Goal: Information Seeking & Learning: Learn about a topic

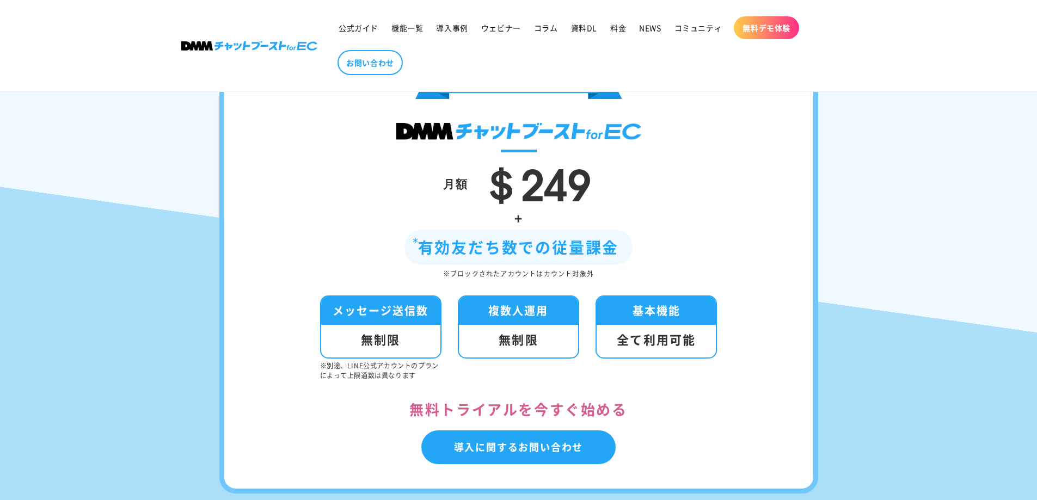
scroll to position [3642, 0]
click at [413, 24] on span "機能一覧" at bounding box center [407, 28] width 32 height 10
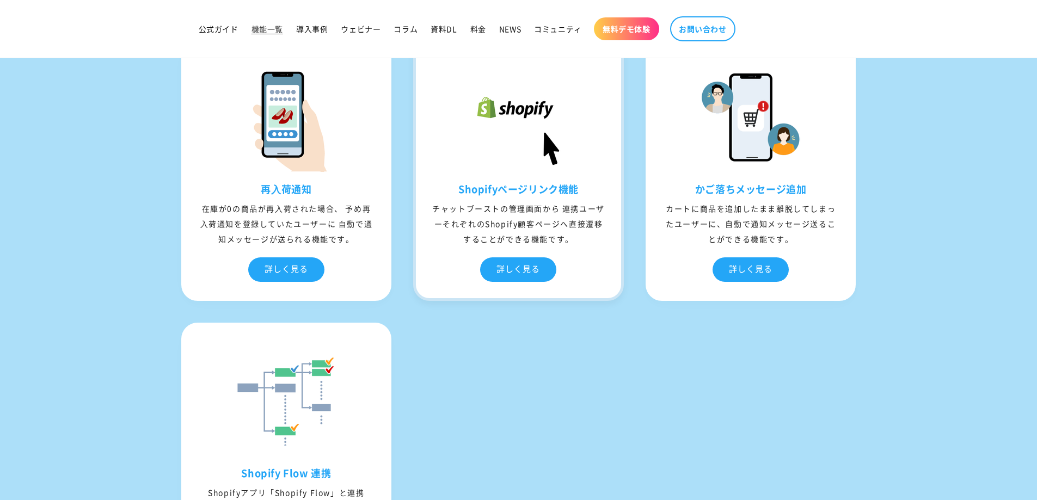
scroll to position [4024, 0]
click at [520, 281] on div "詳しく見る" at bounding box center [518, 269] width 76 height 24
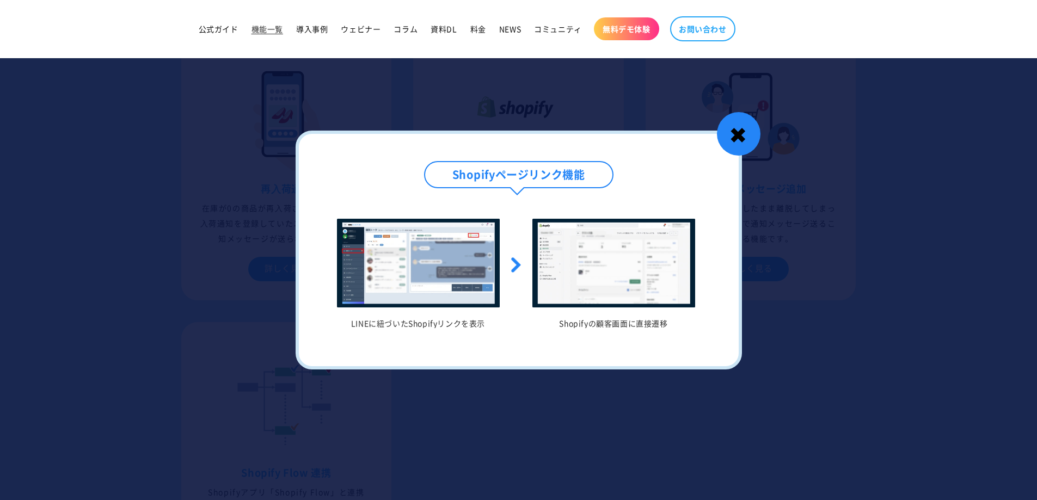
click at [742, 141] on div "✖" at bounding box center [739, 134] width 44 height 44
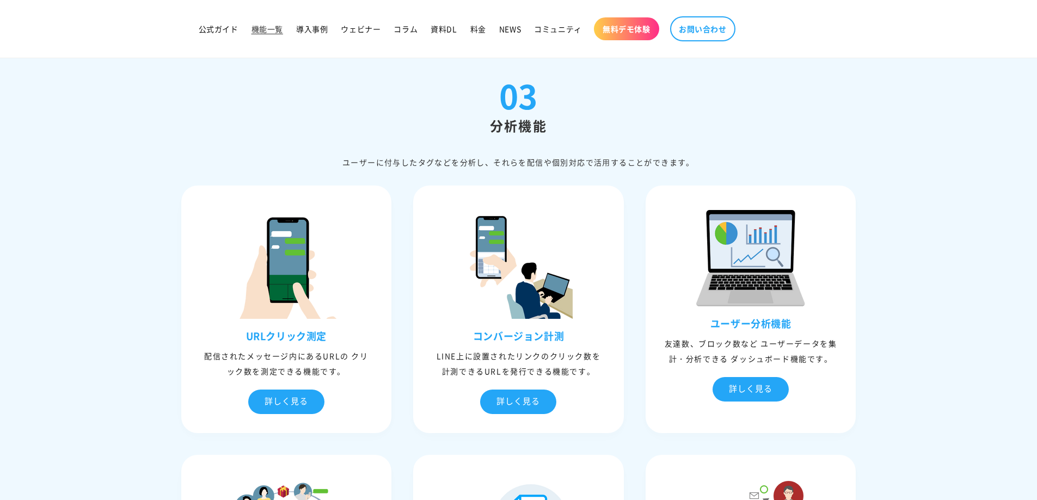
scroll to position [2520, 0]
click at [223, 30] on span "公式ガイド" at bounding box center [219, 29] width 40 height 10
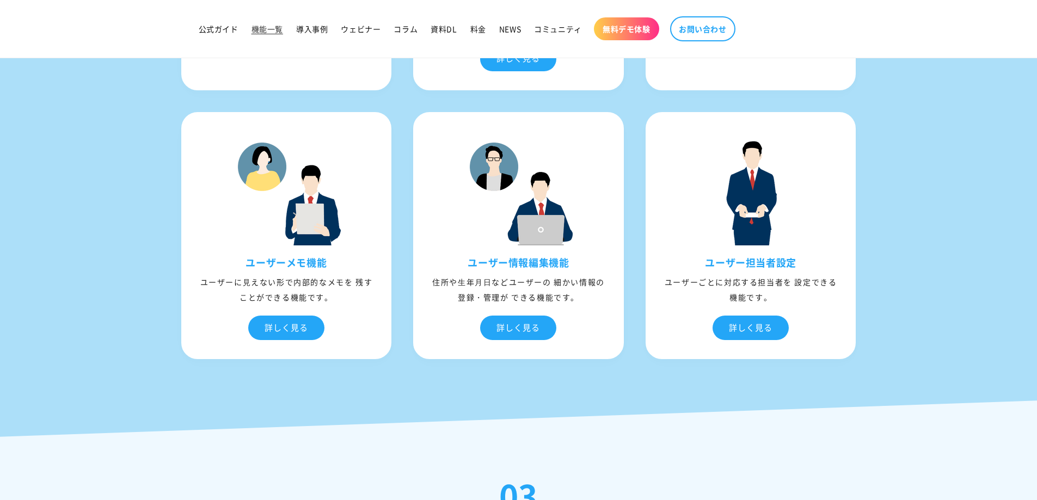
scroll to position [2136, 0]
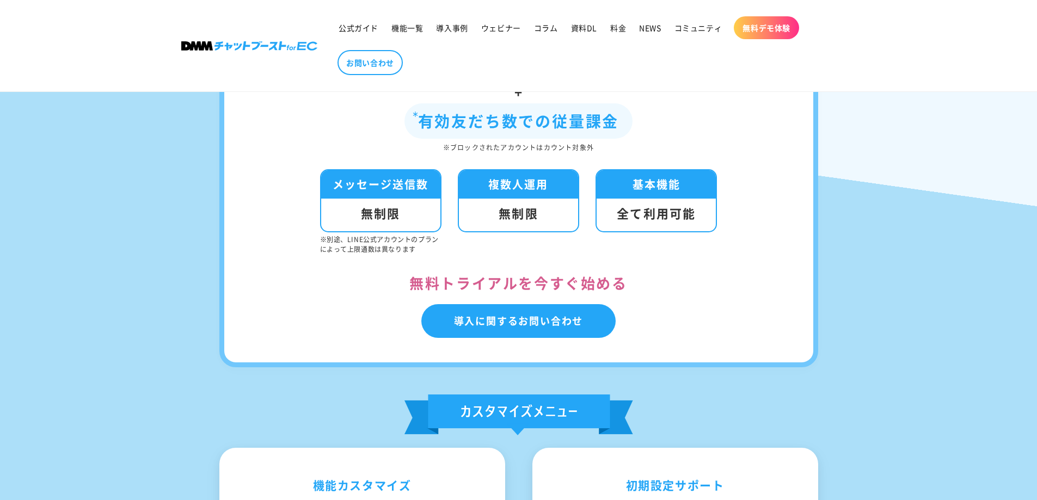
click at [201, 44] on img at bounding box center [249, 45] width 136 height 9
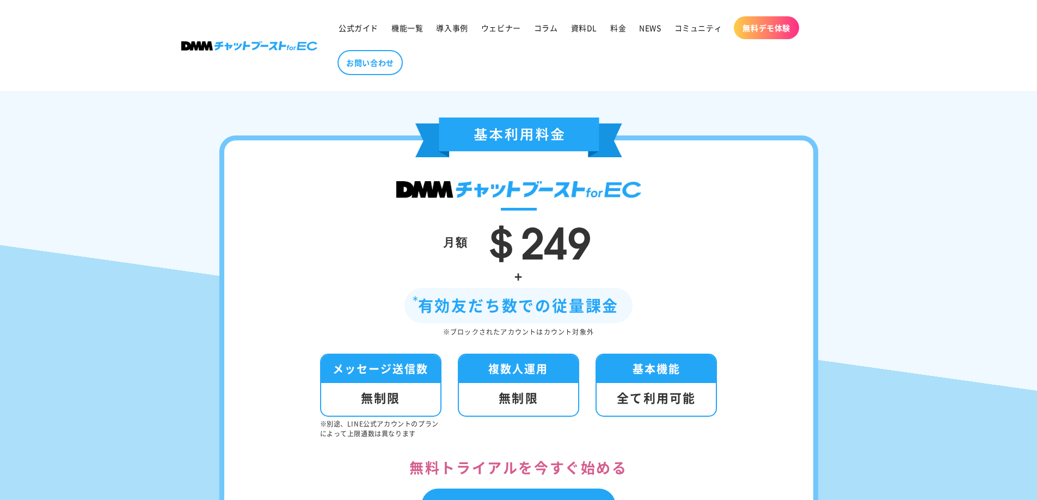
scroll to position [3584, 0]
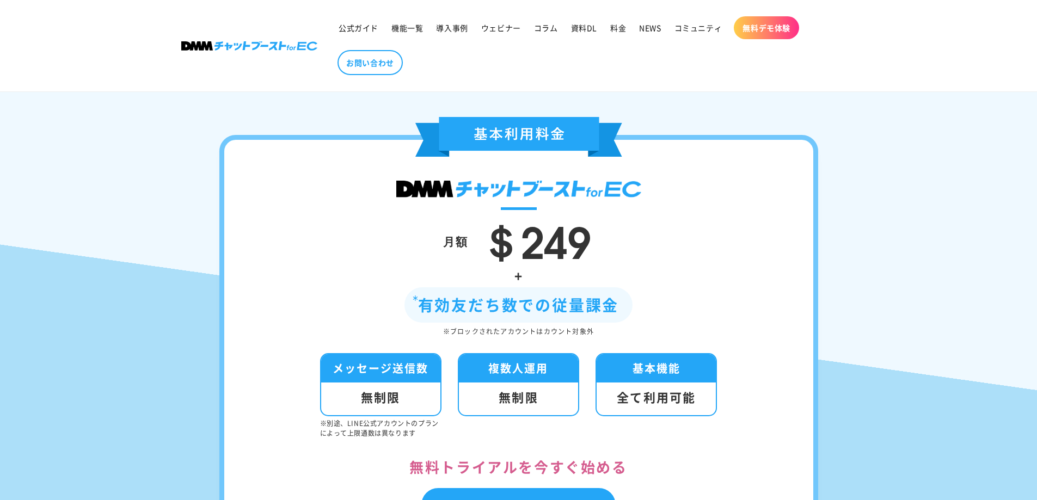
click at [266, 264] on div "月額 ＄249" at bounding box center [518, 241] width 523 height 46
